Goal: Find specific page/section: Find specific page/section

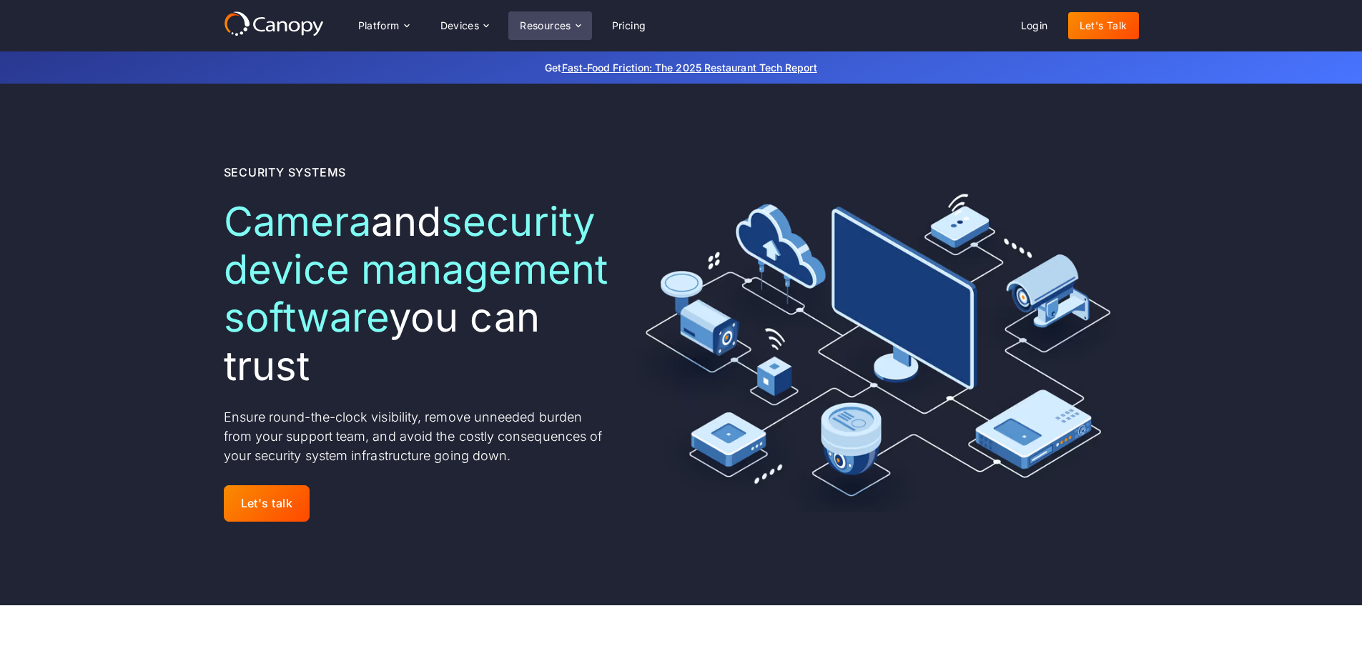
click at [574, 24] on icon at bounding box center [578, 25] width 11 height 11
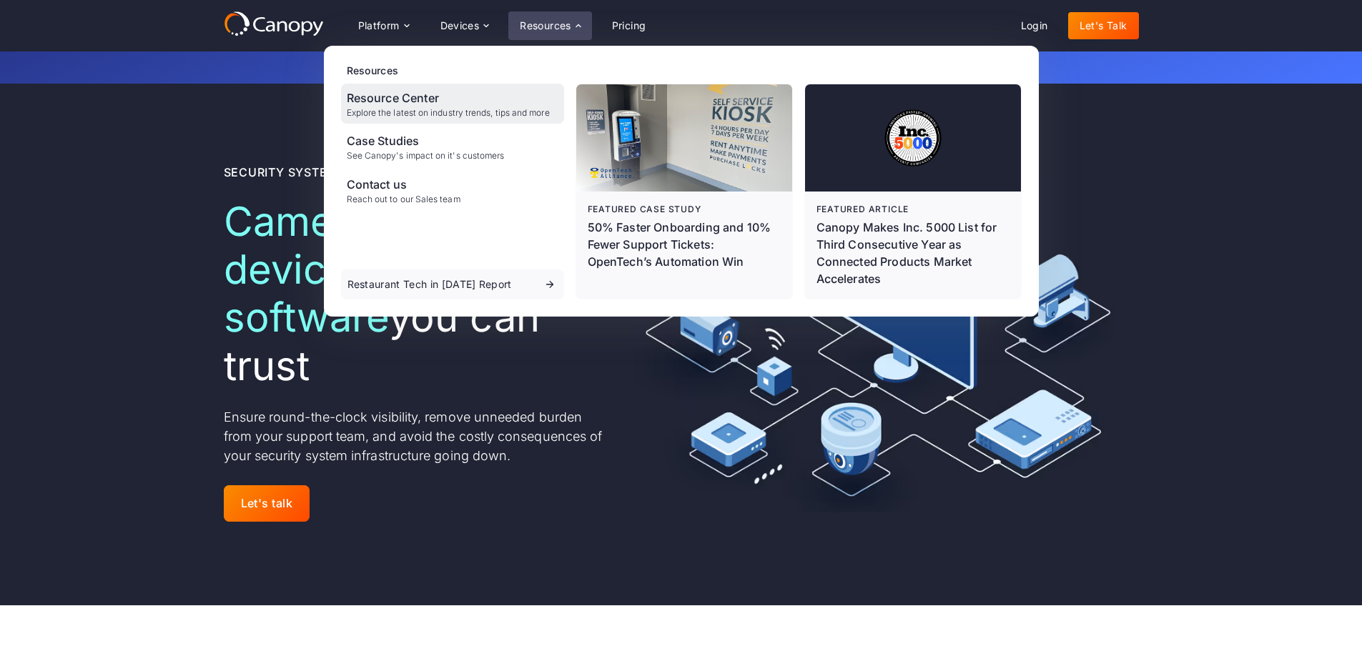
click at [400, 104] on div "Resource Center" at bounding box center [448, 97] width 203 height 17
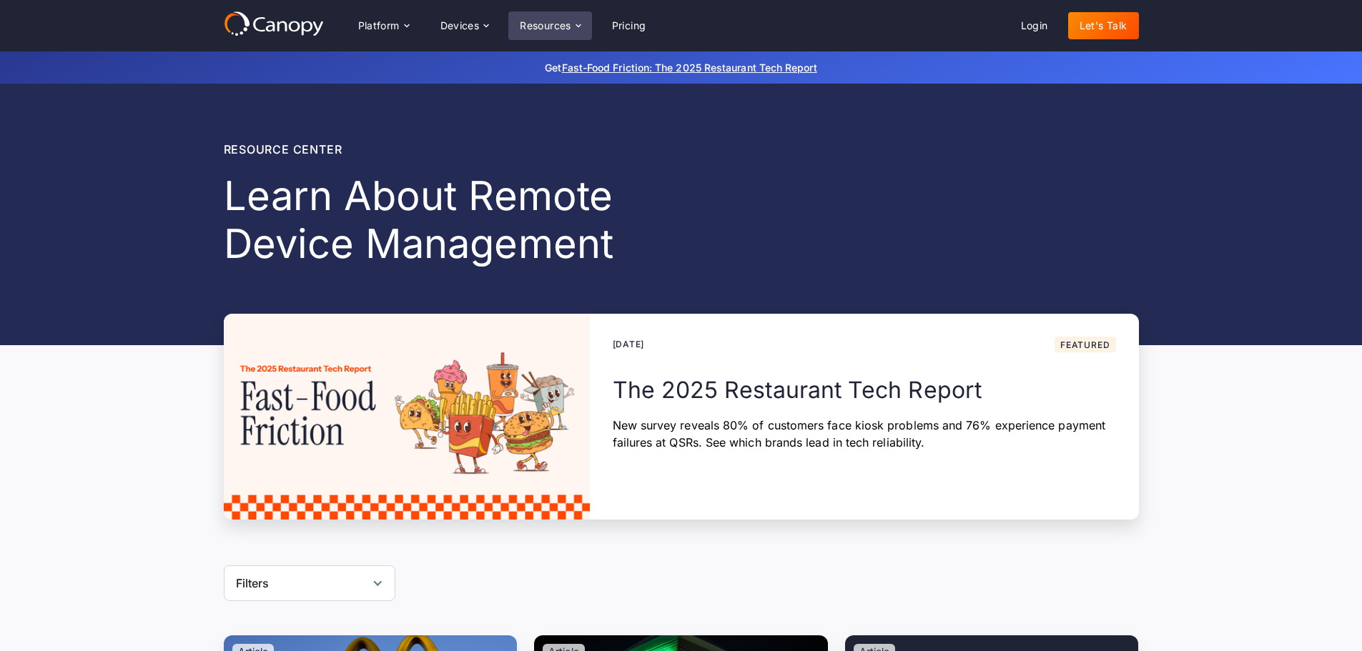
click at [573, 24] on div "Resources" at bounding box center [549, 25] width 83 height 29
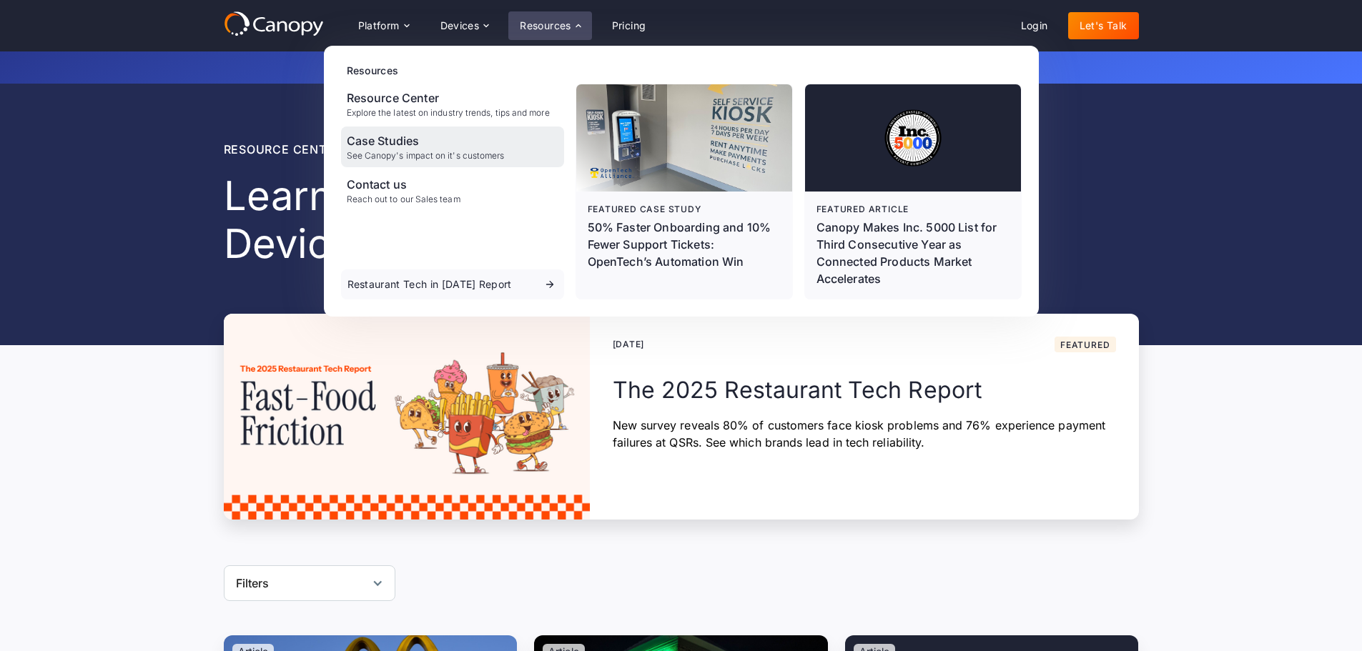
click at [405, 147] on div "Case Studies" at bounding box center [426, 140] width 158 height 17
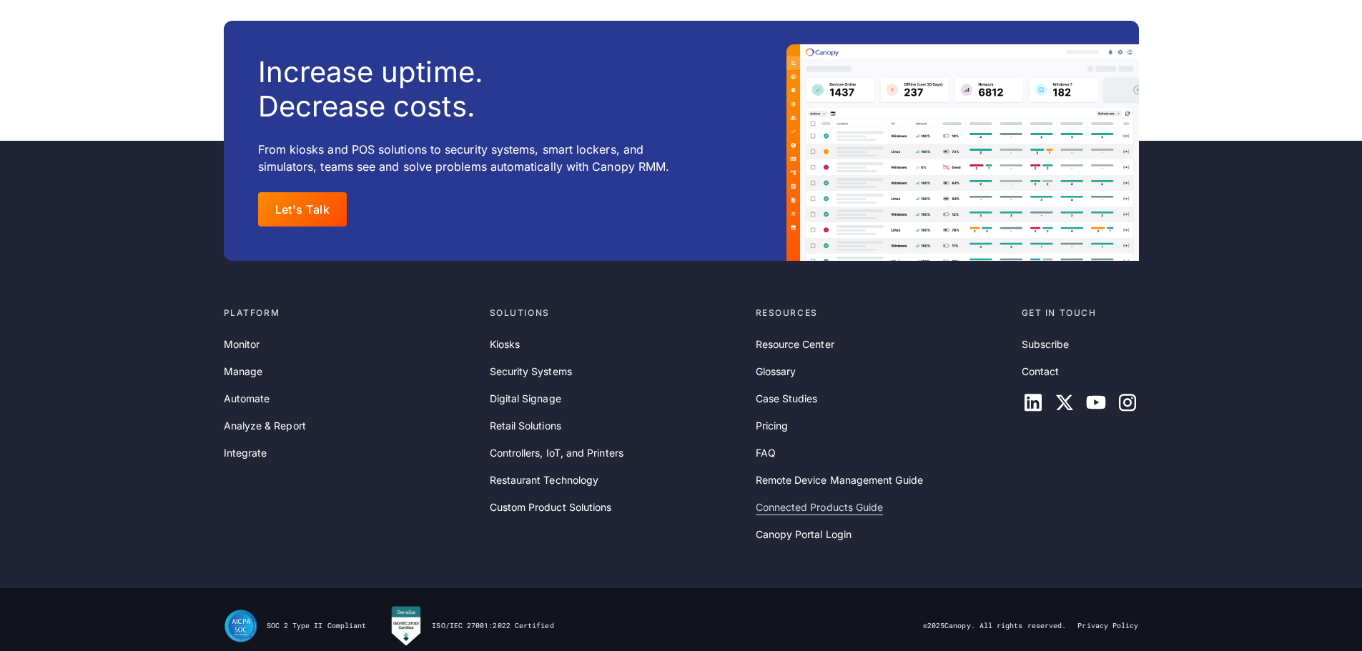
scroll to position [2400, 0]
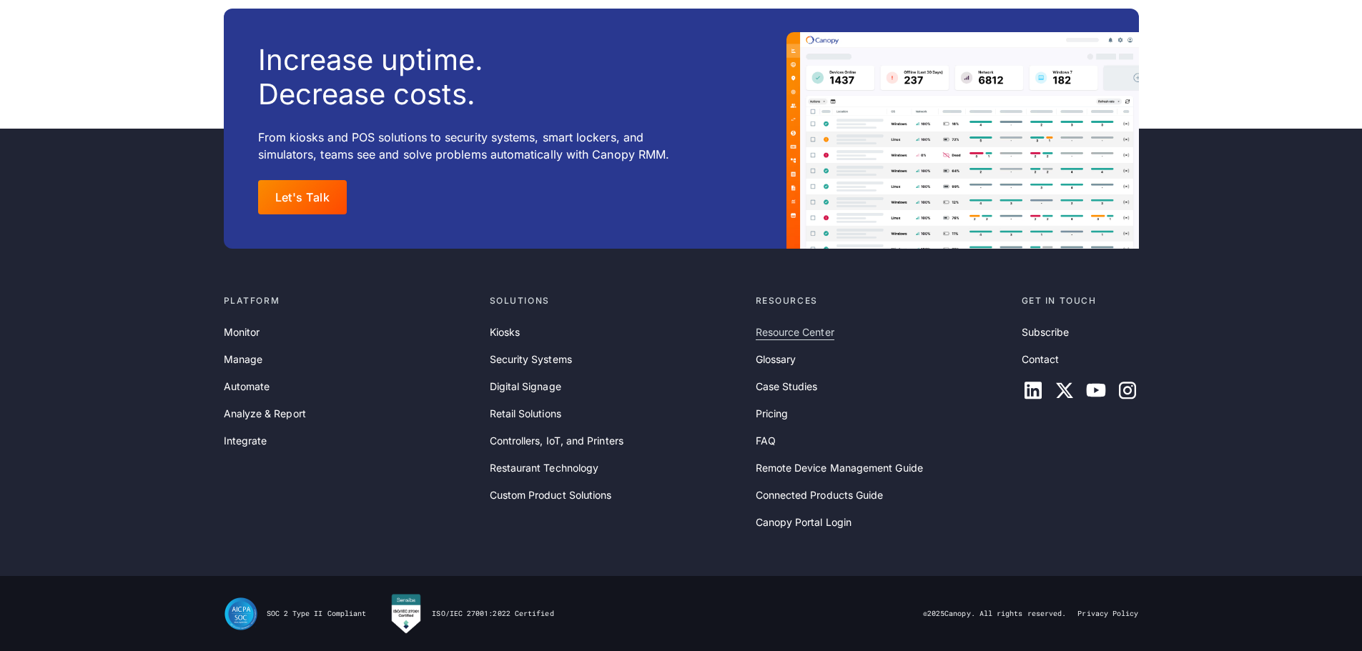
click at [789, 330] on link "Resource Center" at bounding box center [795, 333] width 79 height 16
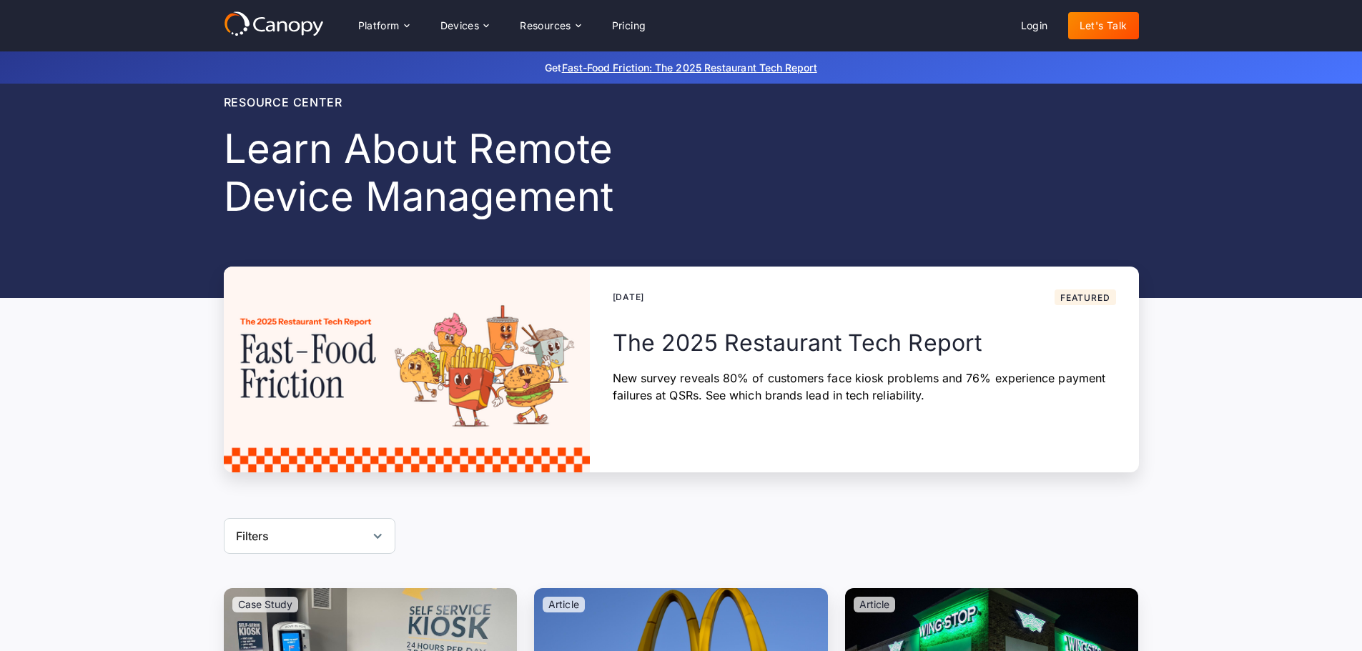
scroll to position [71, 0]
